Goal: Information Seeking & Learning: Learn about a topic

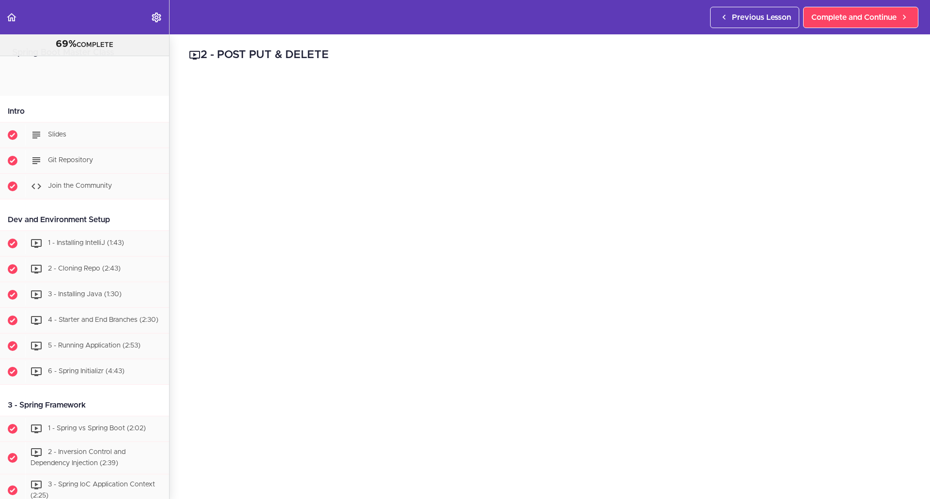
scroll to position [3226, 0]
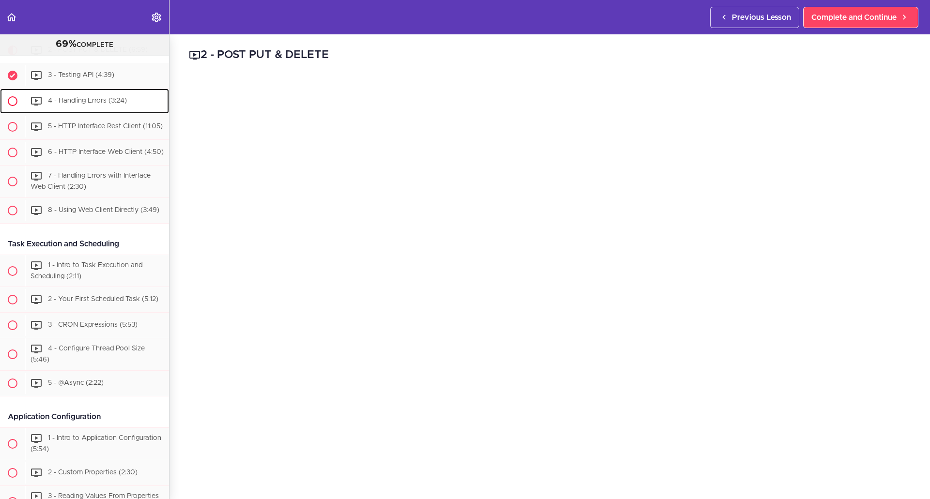
click at [100, 104] on span "4 - Handling Errors (3:24)" at bounding box center [87, 100] width 79 height 7
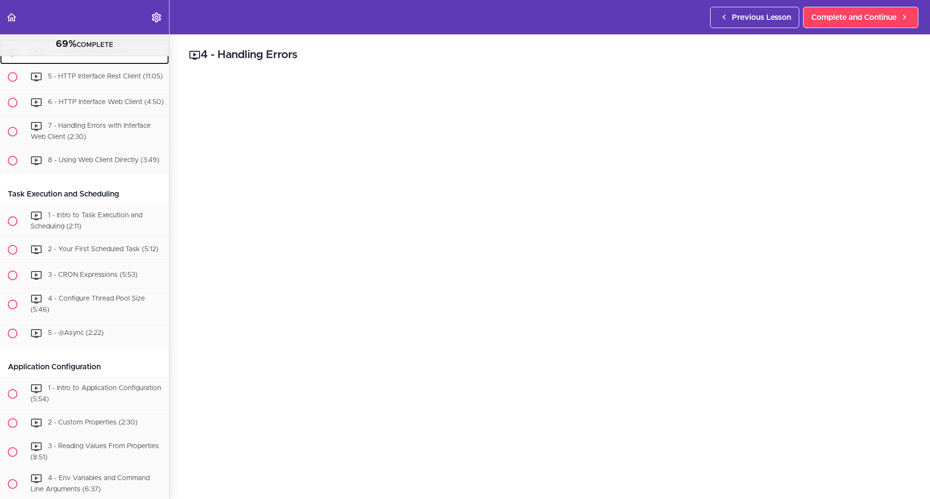
scroll to position [3277, 0]
click at [864, 21] on span "Complete and Continue" at bounding box center [853, 18] width 85 height 12
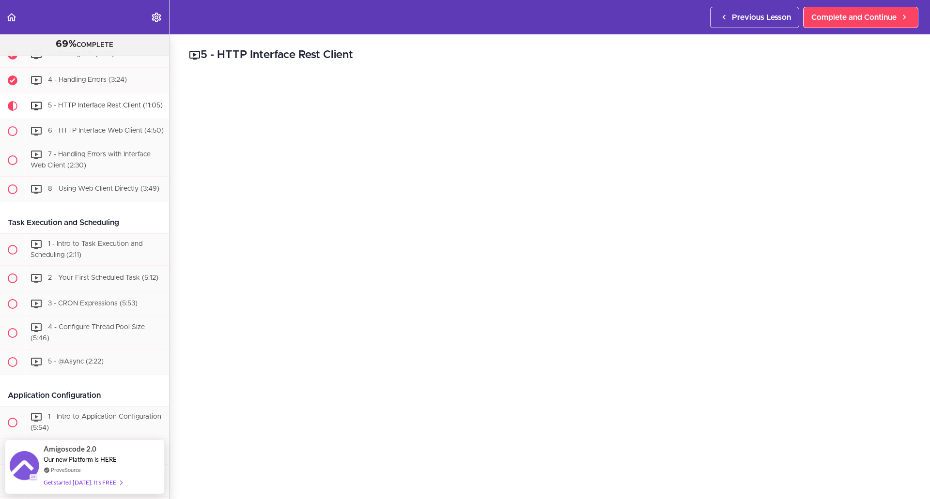
scroll to position [3157, 0]
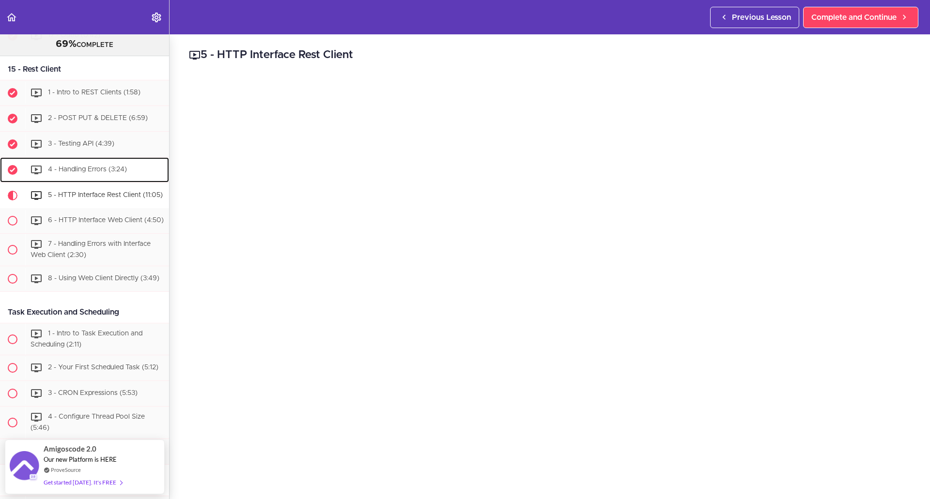
click at [83, 173] on span "4 - Handling Errors (3:24)" at bounding box center [87, 169] width 79 height 7
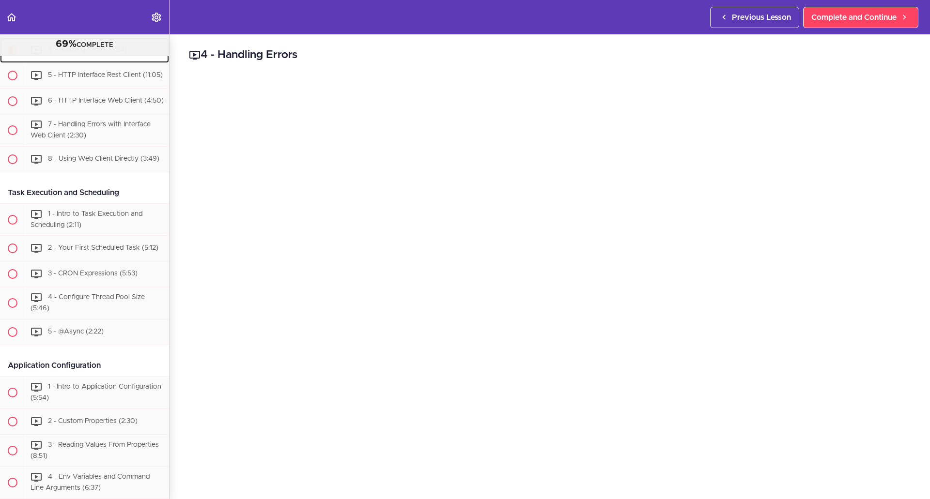
scroll to position [3277, 0]
click at [82, 78] on span "5 - HTTP Interface Rest Client (11:05)" at bounding box center [105, 75] width 115 height 7
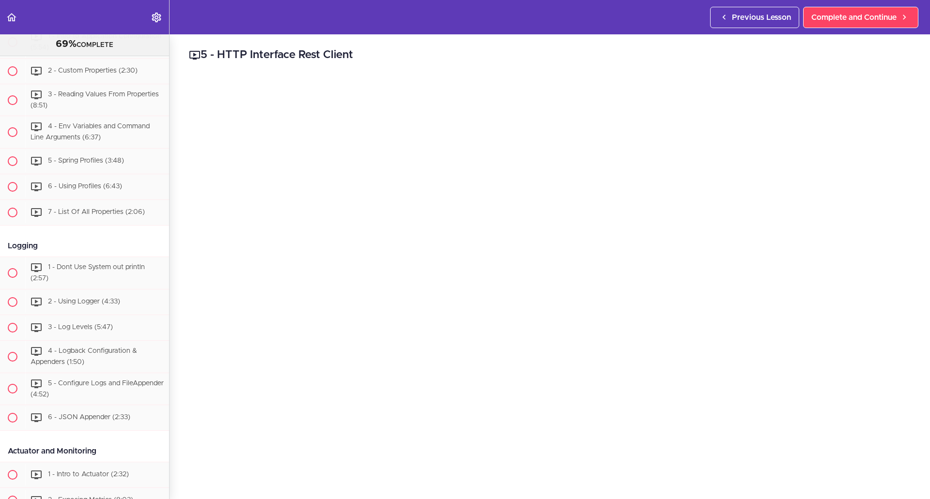
scroll to position [3496, 0]
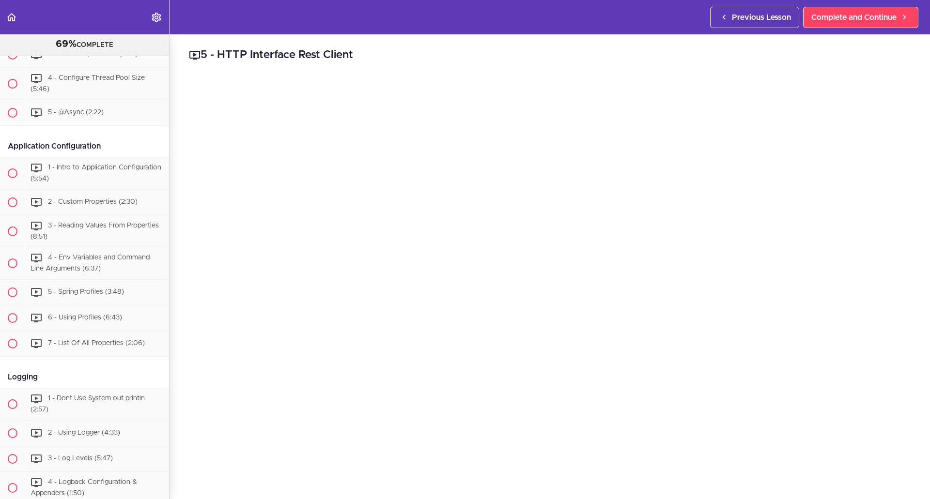
click at [845, 6] on div "Previous Lesson Complete and Continue" at bounding box center [816, 17] width 212 height 34
click at [844, 13] on span "Complete and Continue" at bounding box center [853, 18] width 85 height 12
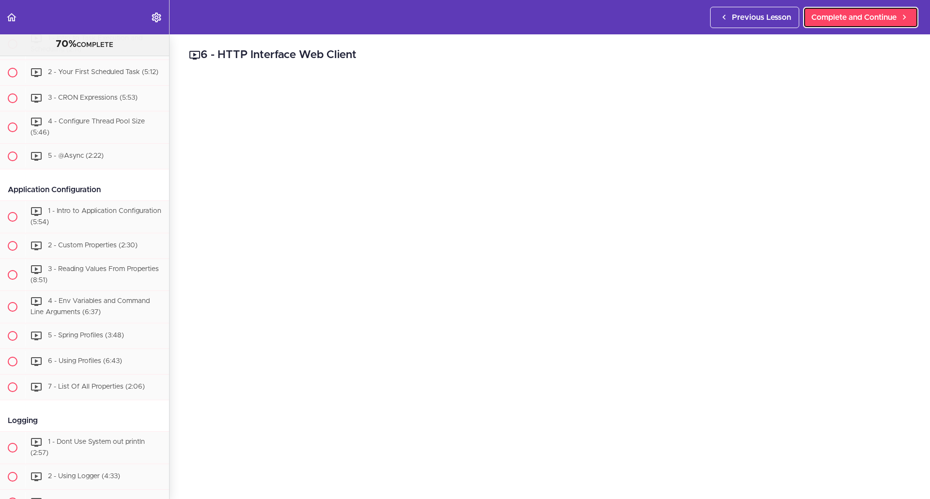
scroll to position [3335, 0]
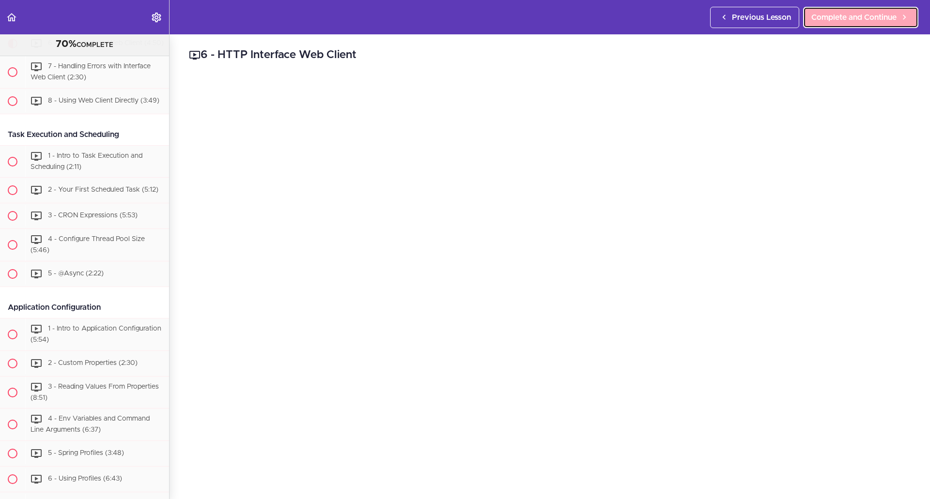
click at [854, 15] on span "Complete and Continue" at bounding box center [853, 18] width 85 height 12
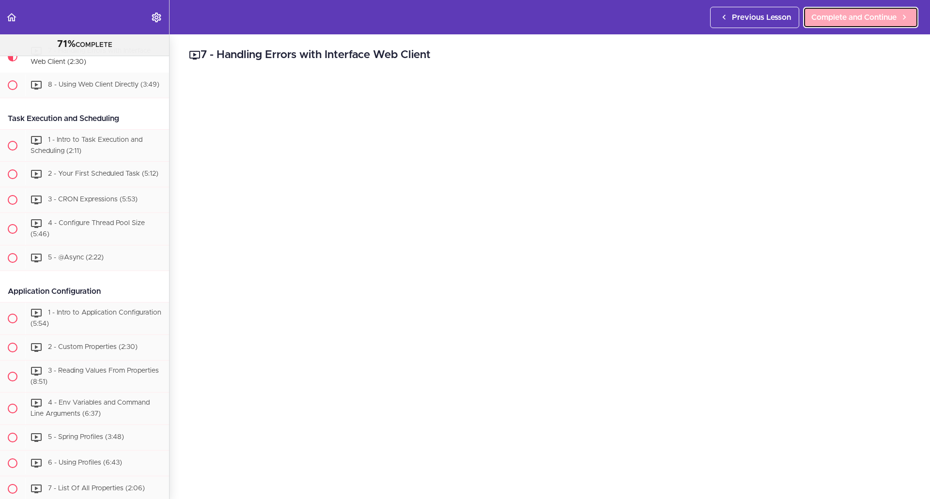
scroll to position [3367, 0]
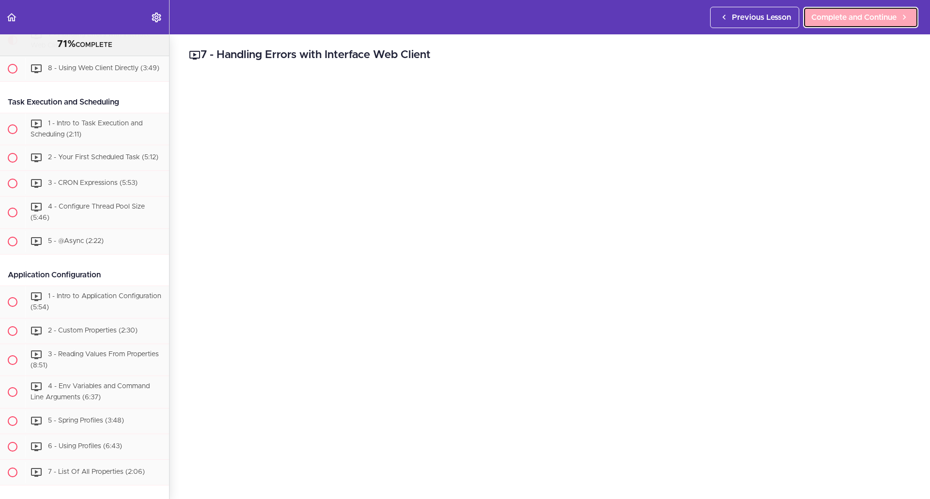
click at [842, 19] on span "Complete and Continue" at bounding box center [853, 18] width 85 height 12
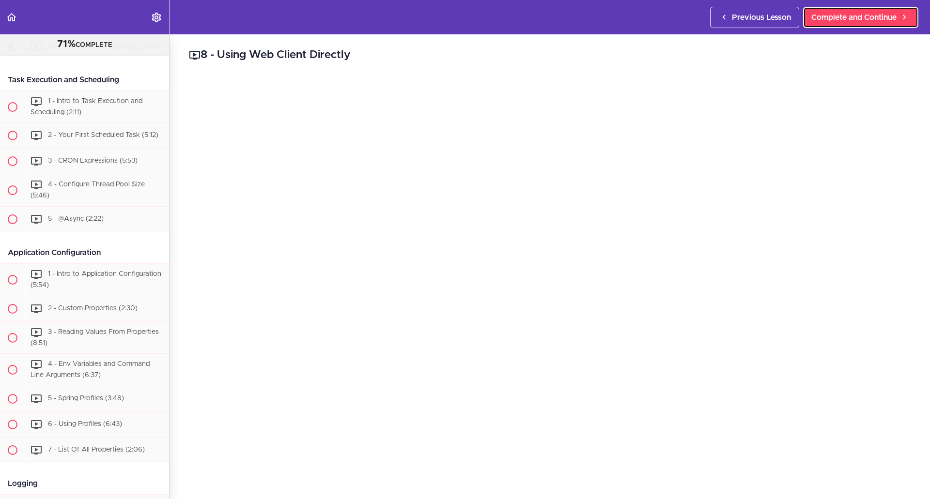
scroll to position [3400, 0]
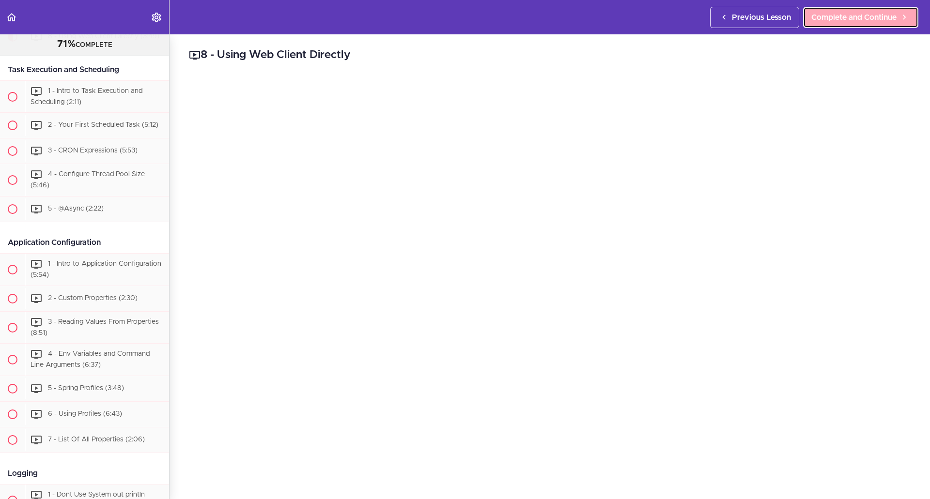
click at [862, 14] on span "Complete and Continue" at bounding box center [853, 18] width 85 height 12
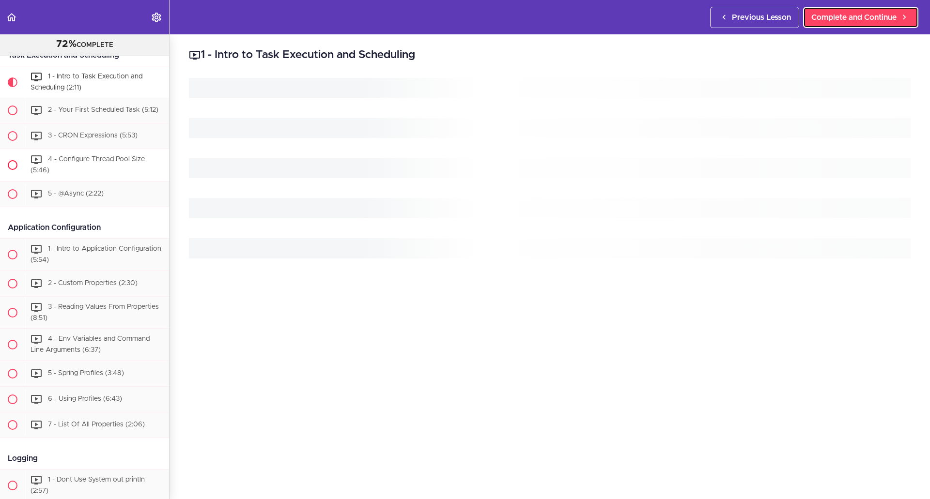
scroll to position [3463, 0]
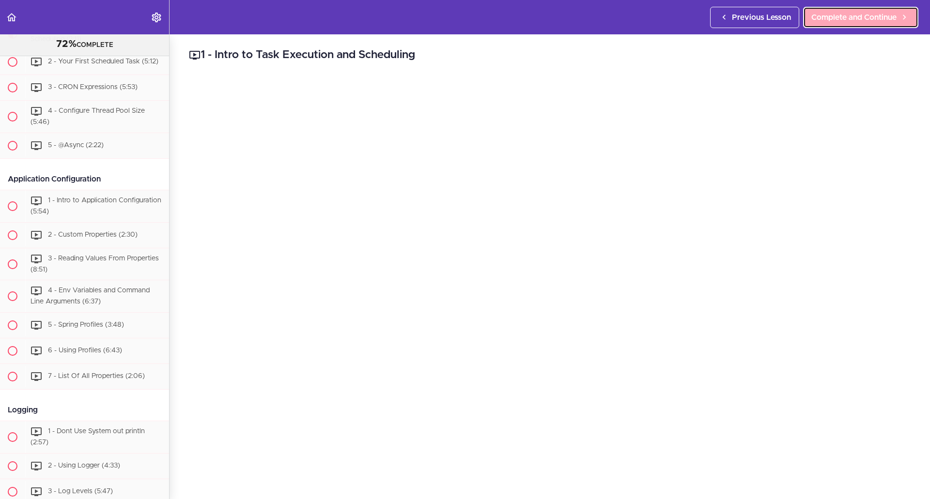
click at [834, 23] on link "Complete and Continue" at bounding box center [860, 17] width 115 height 21
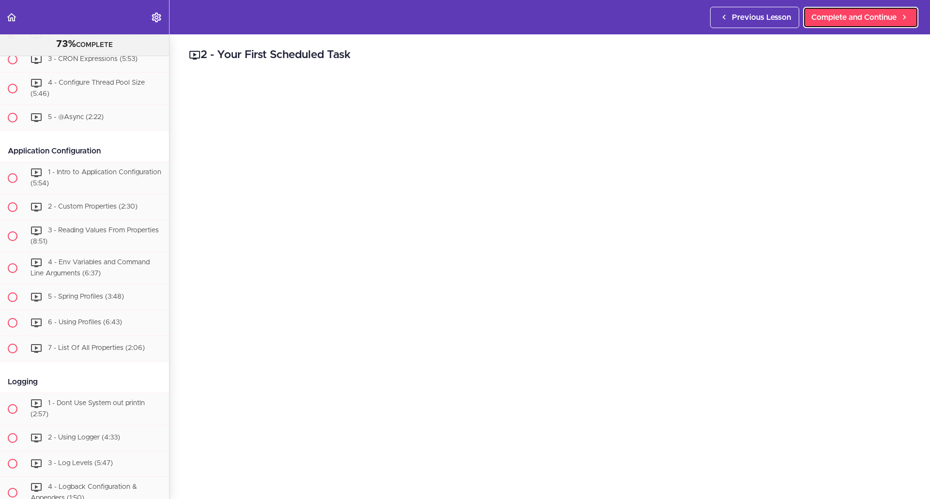
scroll to position [3496, 0]
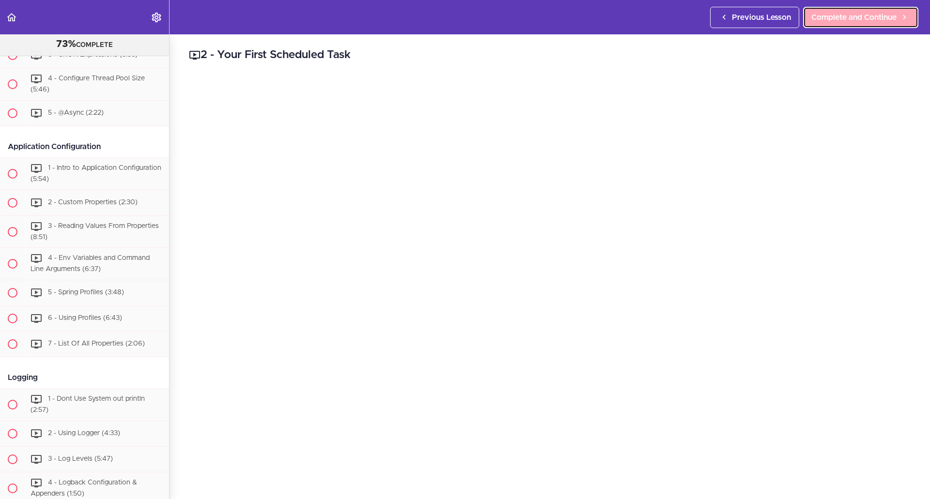
click at [872, 10] on link "Complete and Continue" at bounding box center [860, 17] width 115 height 21
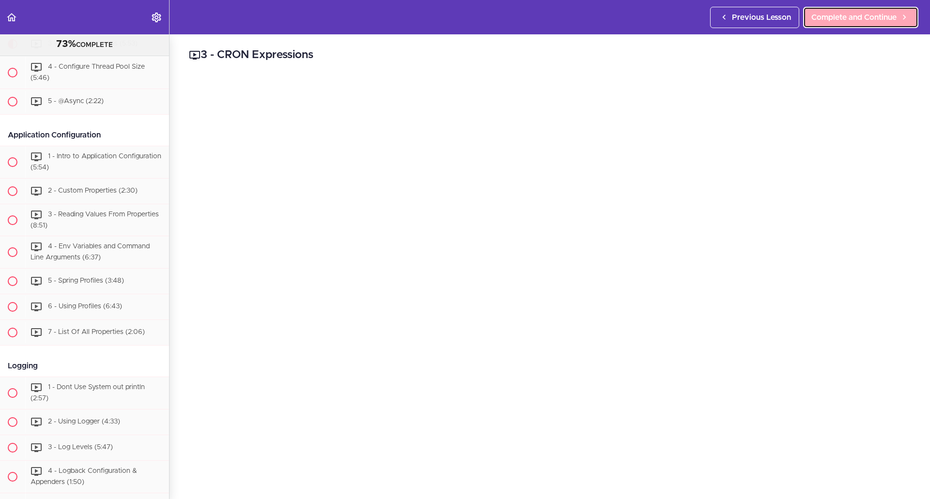
scroll to position [3528, 0]
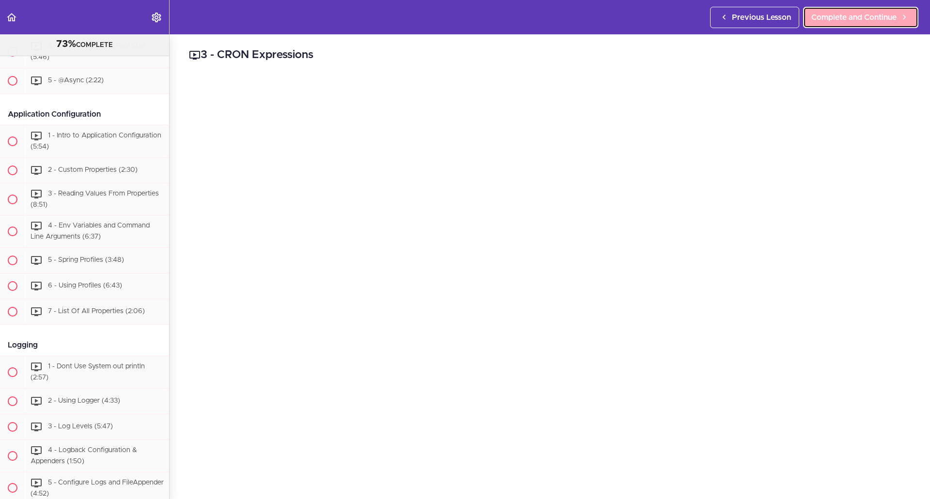
click at [828, 16] on span "Complete and Continue" at bounding box center [853, 18] width 85 height 12
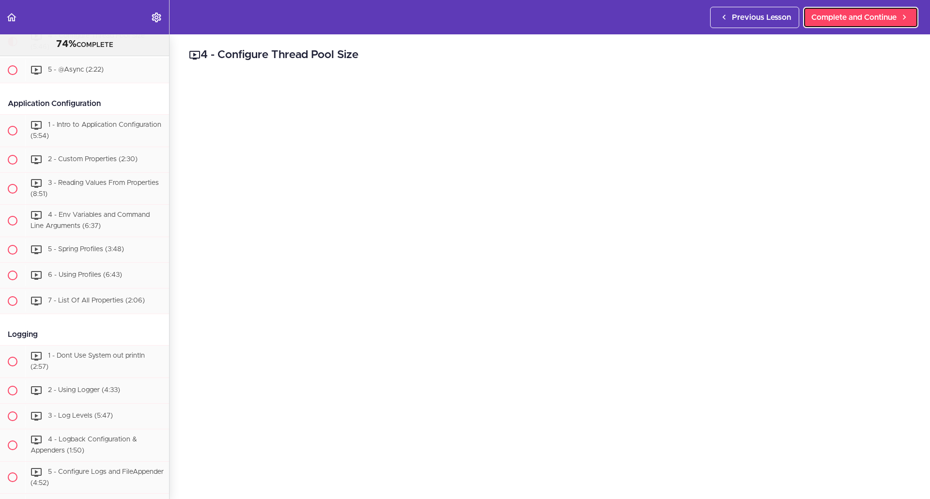
scroll to position [3554, 0]
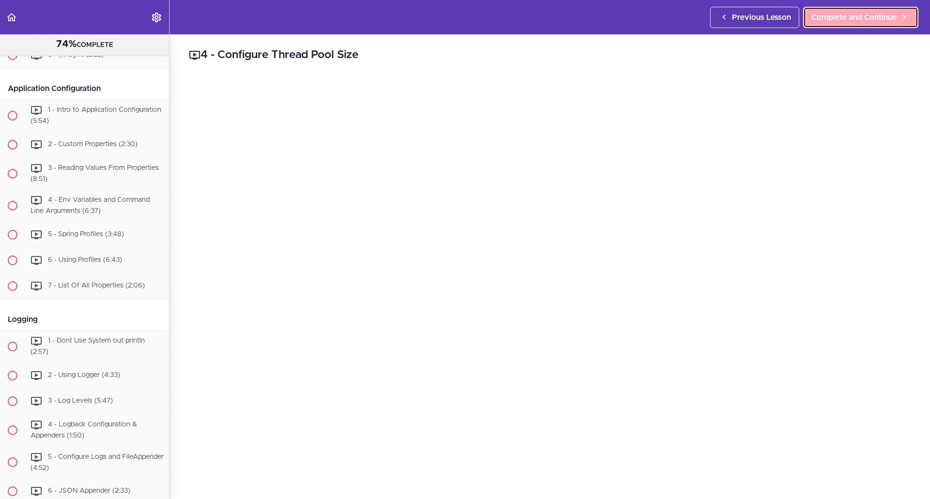
click at [866, 14] on span "Complete and Continue" at bounding box center [853, 18] width 85 height 12
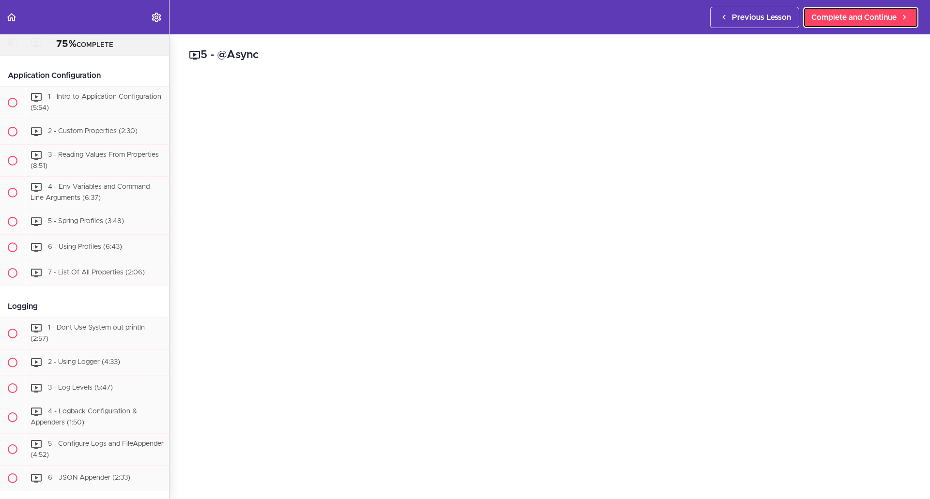
scroll to position [3586, 0]
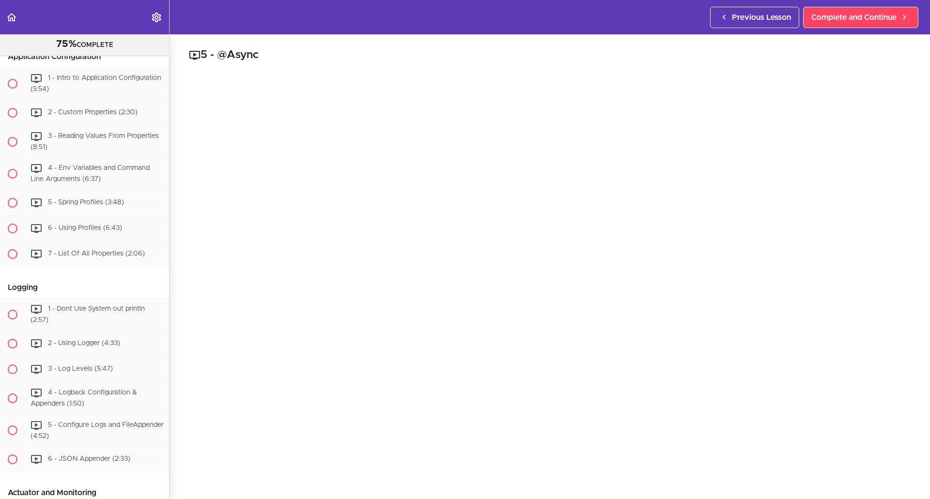
click at [484, 491] on div "5 - @Async Complete and Continue 1 - Follow us on LinkedIn 2 - Subscribe to our…" at bounding box center [550, 266] width 760 height 465
click at [865, 19] on span "Complete and Continue" at bounding box center [853, 18] width 85 height 12
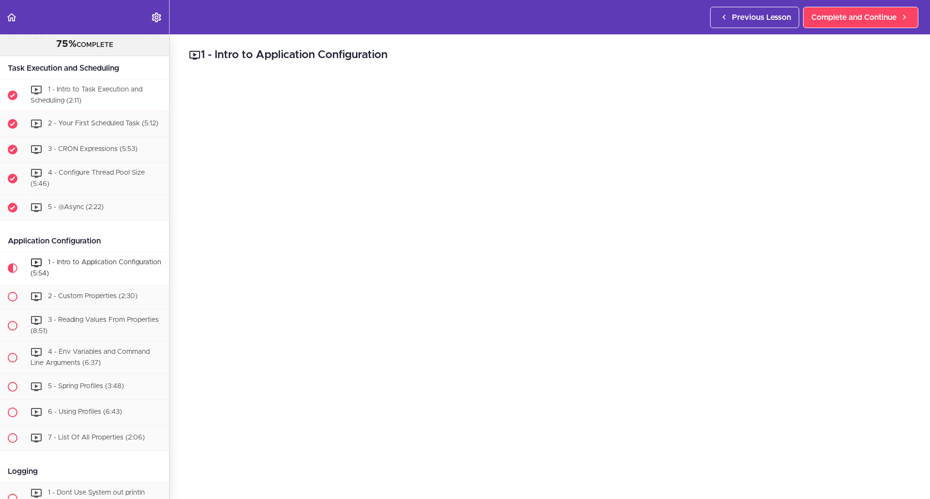
scroll to position [3436, 0]
